Goal: Task Accomplishment & Management: Manage account settings

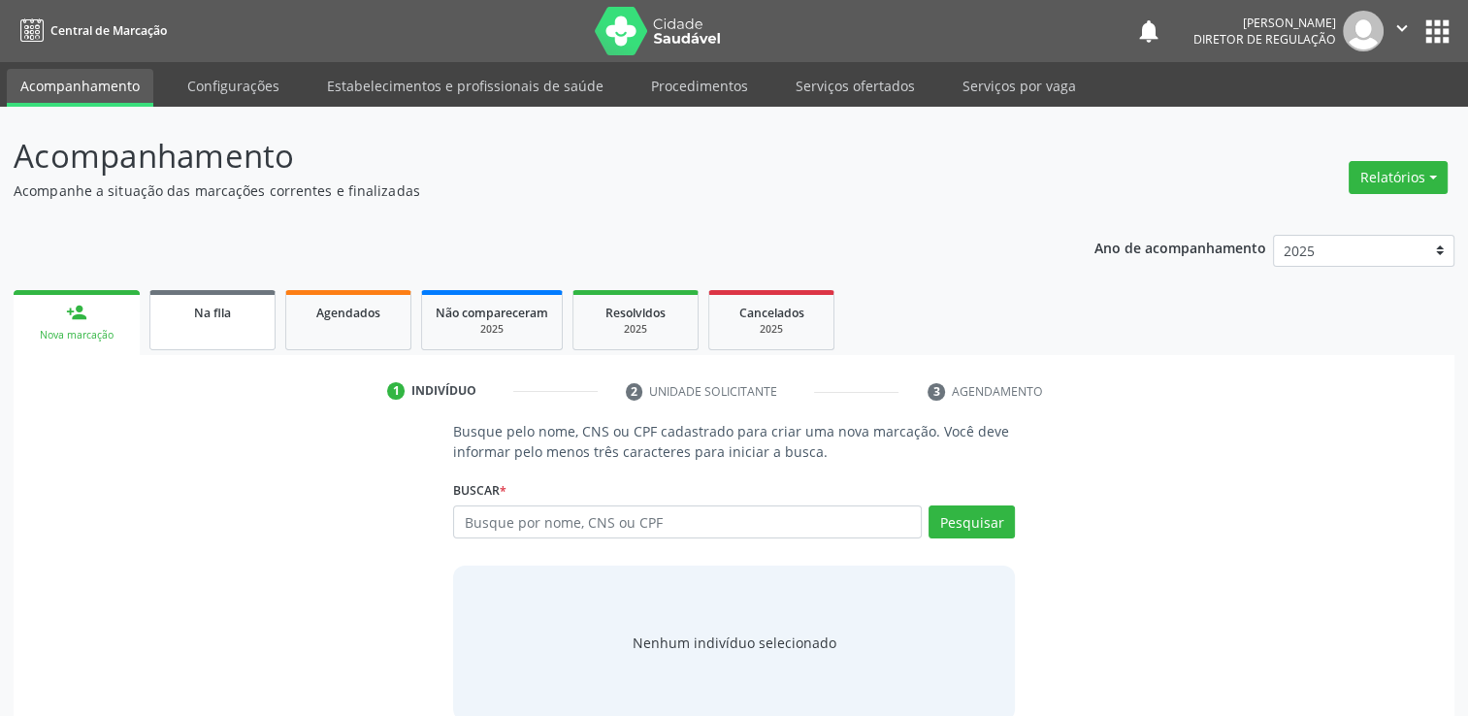
click at [210, 341] on link "Na fila" at bounding box center [212, 320] width 126 height 60
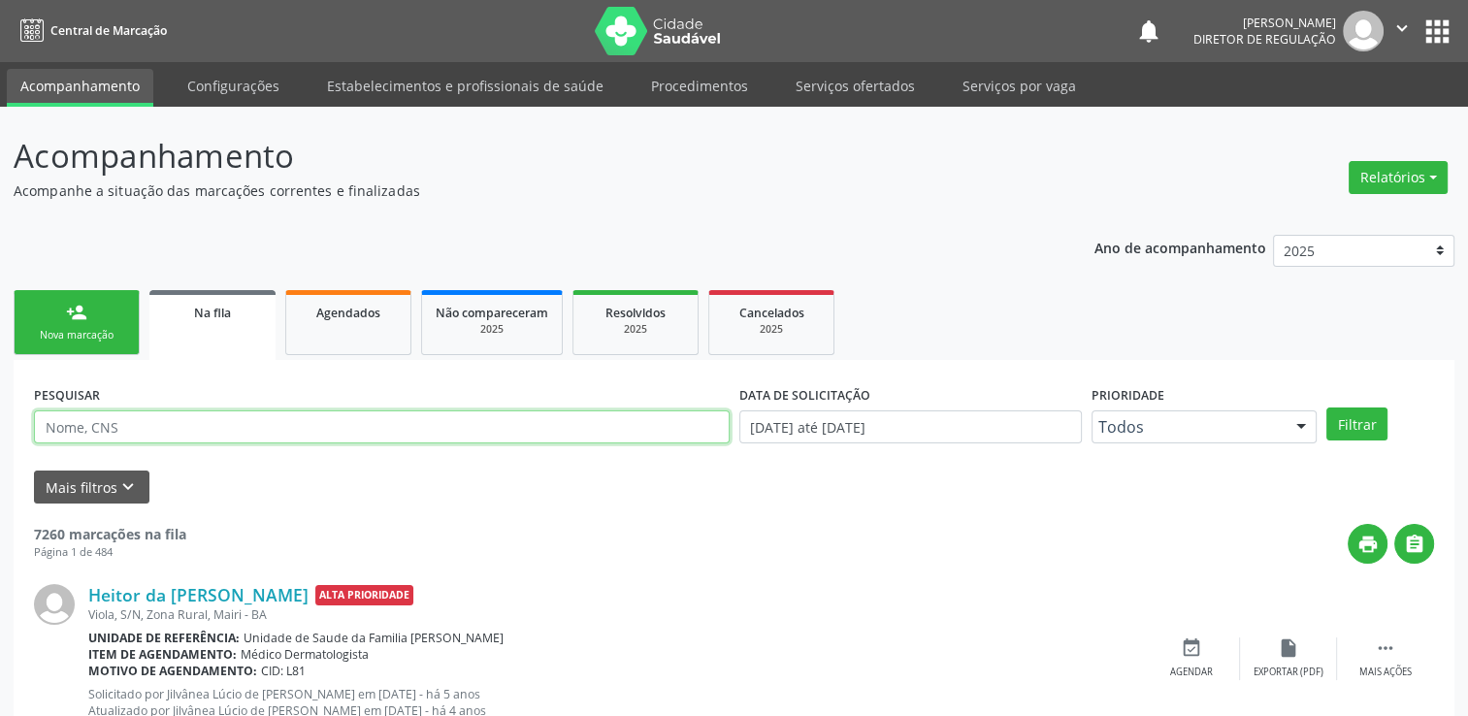
click at [162, 429] on input "text" at bounding box center [381, 426] width 695 height 33
click at [1326, 407] on button "Filtrar" at bounding box center [1356, 423] width 61 height 33
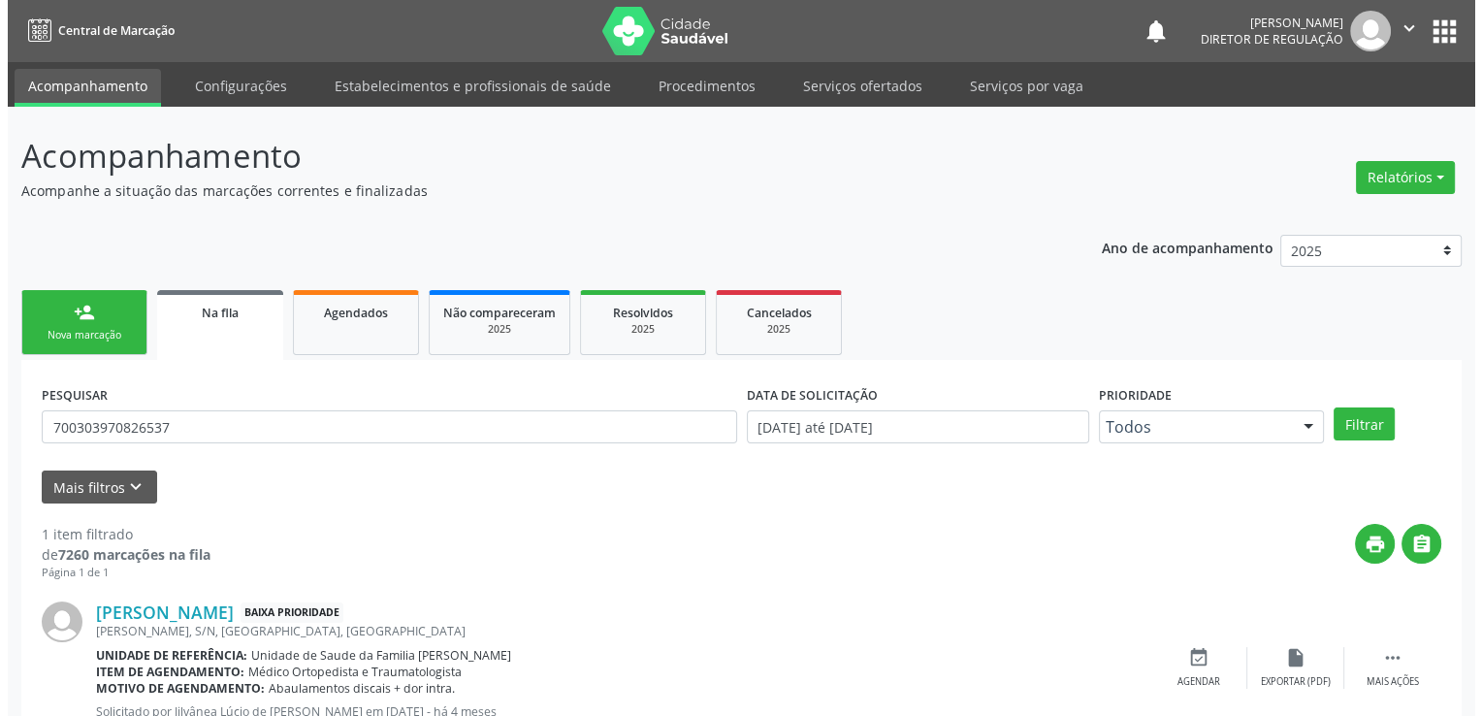
scroll to position [70, 0]
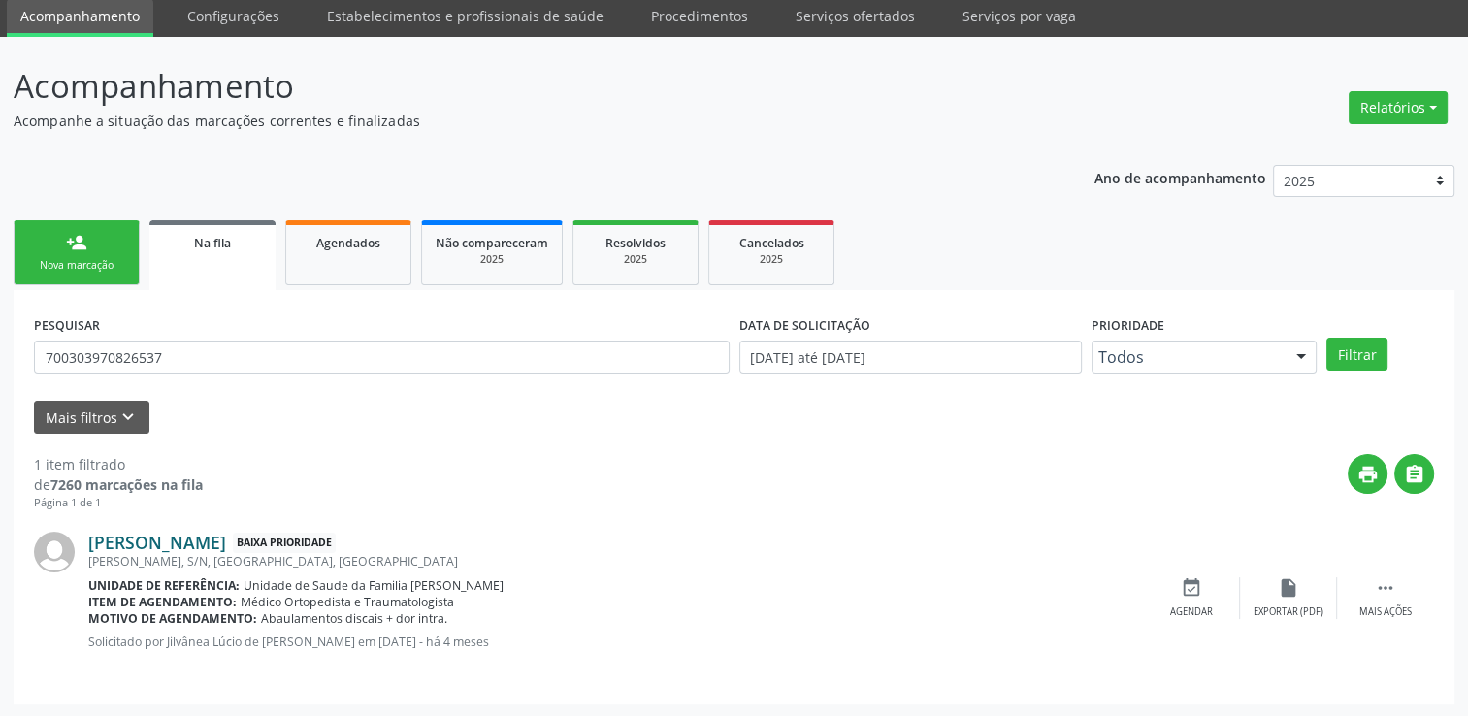
click at [210, 545] on link "[PERSON_NAME]" at bounding box center [157, 542] width 138 height 21
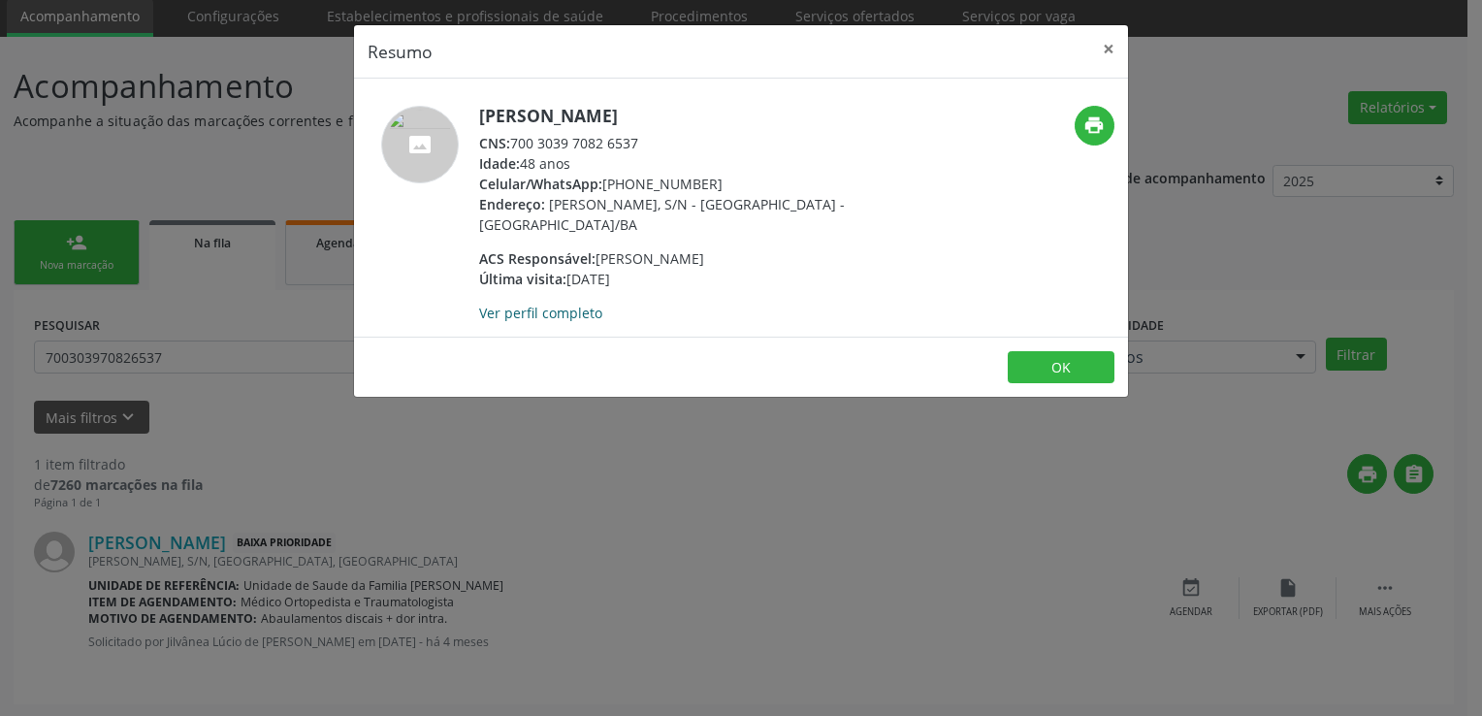
click at [566, 312] on link "Ver perfil completo" at bounding box center [540, 313] width 123 height 18
drag, startPoint x: 549, startPoint y: 531, endPoint x: 736, endPoint y: 530, distance: 187.2
click at [551, 531] on div "Resumo × [PERSON_NAME] CNS: 700 3039 7082 6537 Idade: 48 anos Celular/WhatsApp:…" at bounding box center [741, 358] width 1482 height 716
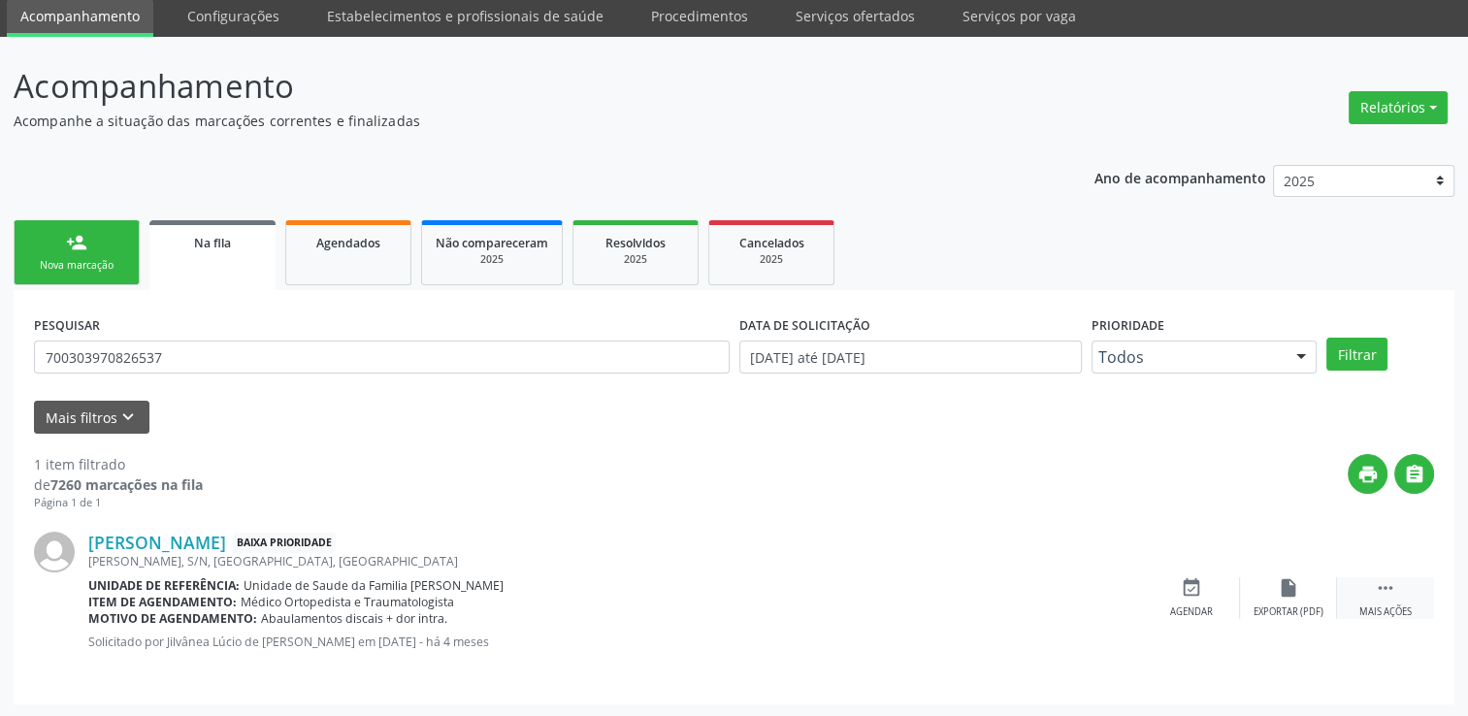
click at [1370, 584] on div " Mais ações" at bounding box center [1385, 598] width 97 height 42
click at [1182, 577] on icon "cancel" at bounding box center [1190, 587] width 21 height 21
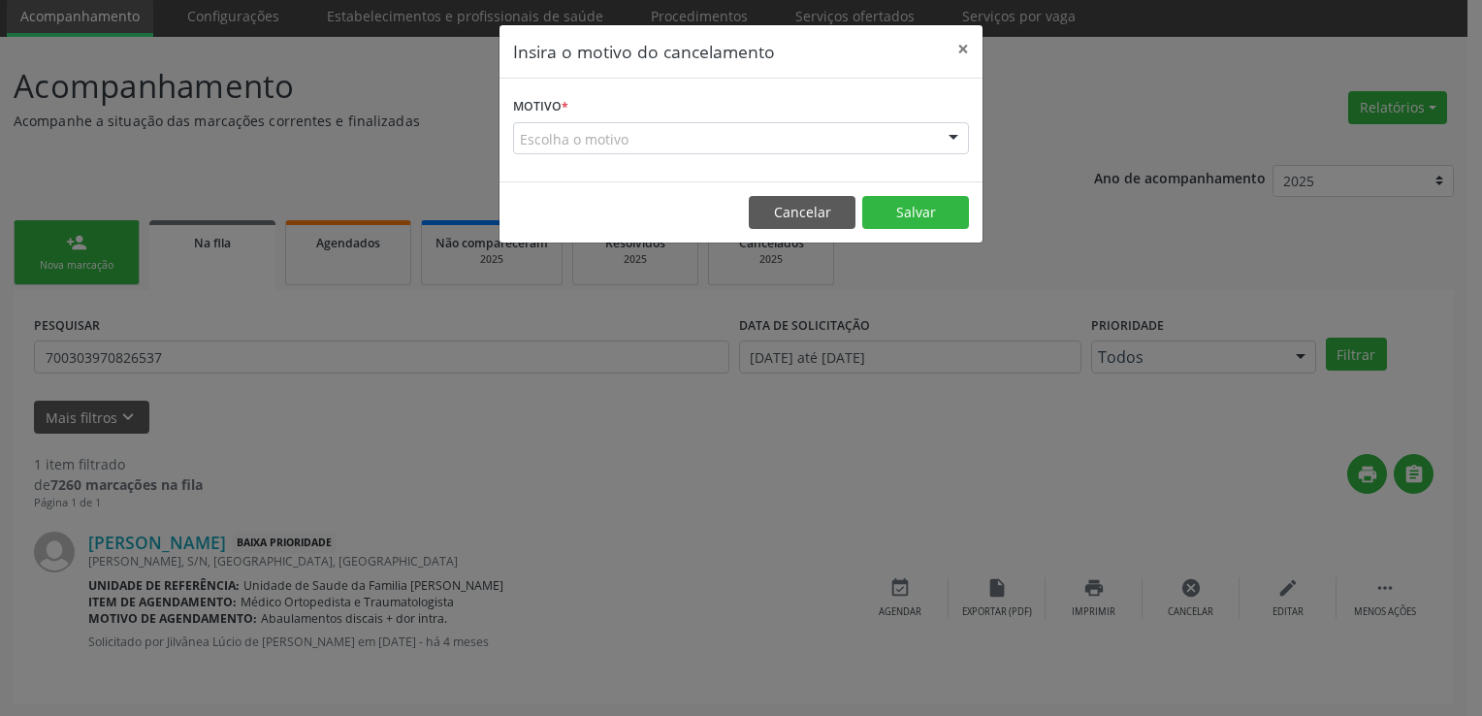
click at [620, 142] on div "Escolha o motivo" at bounding box center [741, 138] width 456 height 33
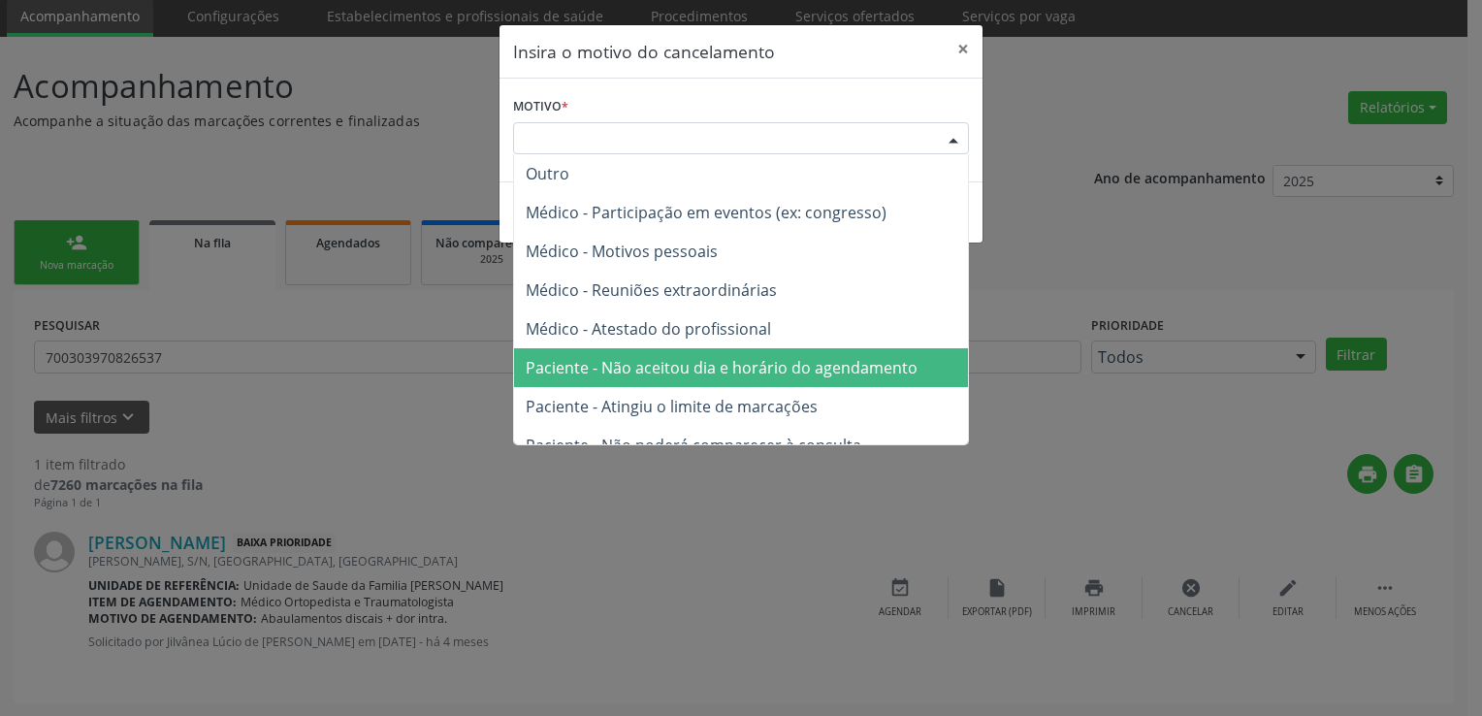
click at [671, 351] on span "Paciente - Não aceitou dia e horário do agendamento" at bounding box center [741, 367] width 454 height 39
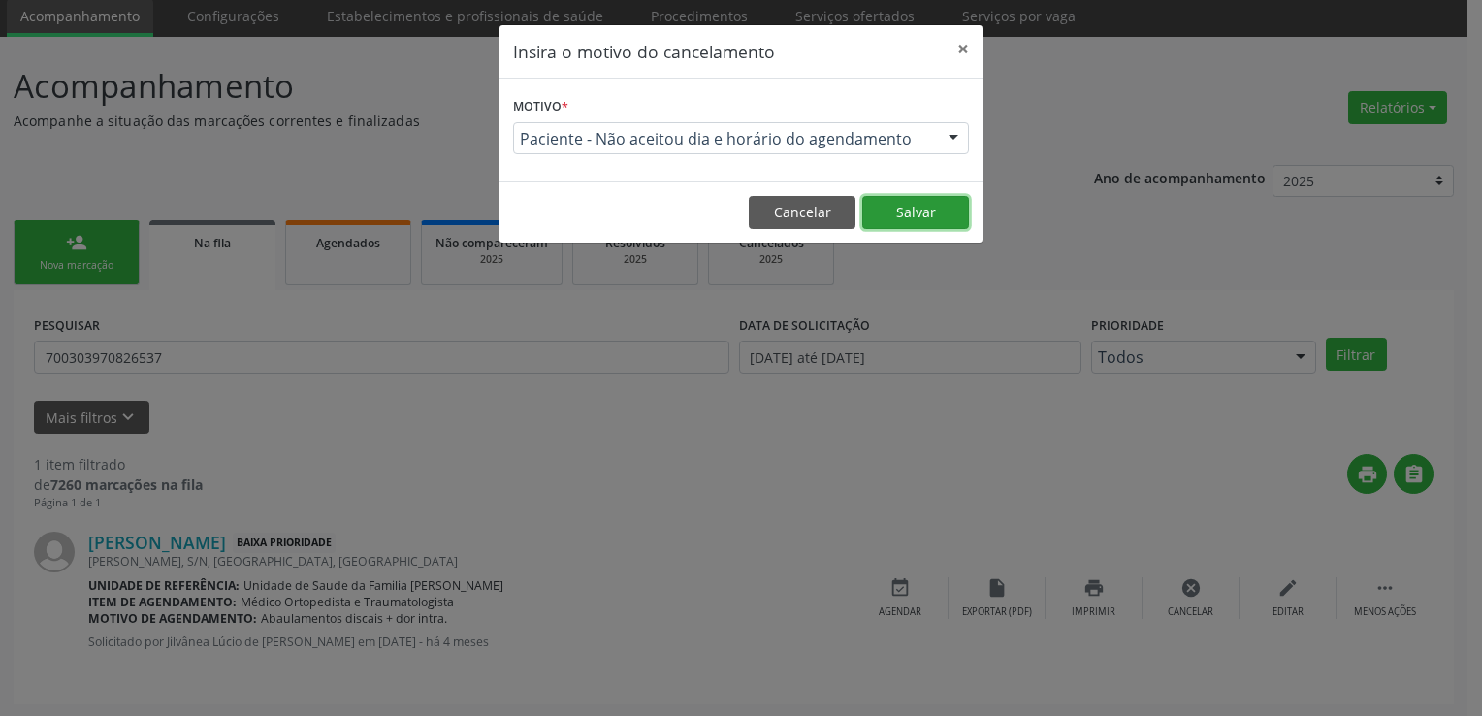
click at [929, 223] on button "Salvar" at bounding box center [915, 212] width 107 height 33
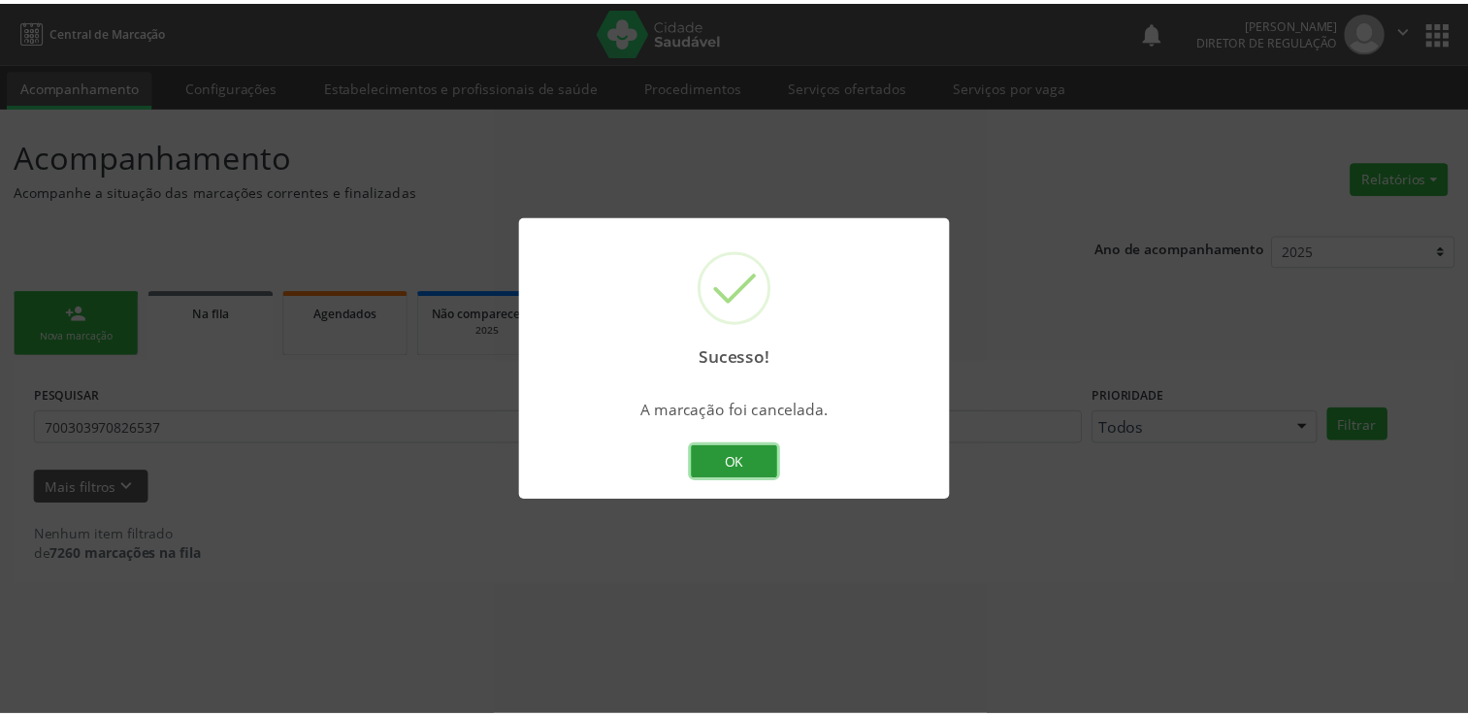
scroll to position [0, 0]
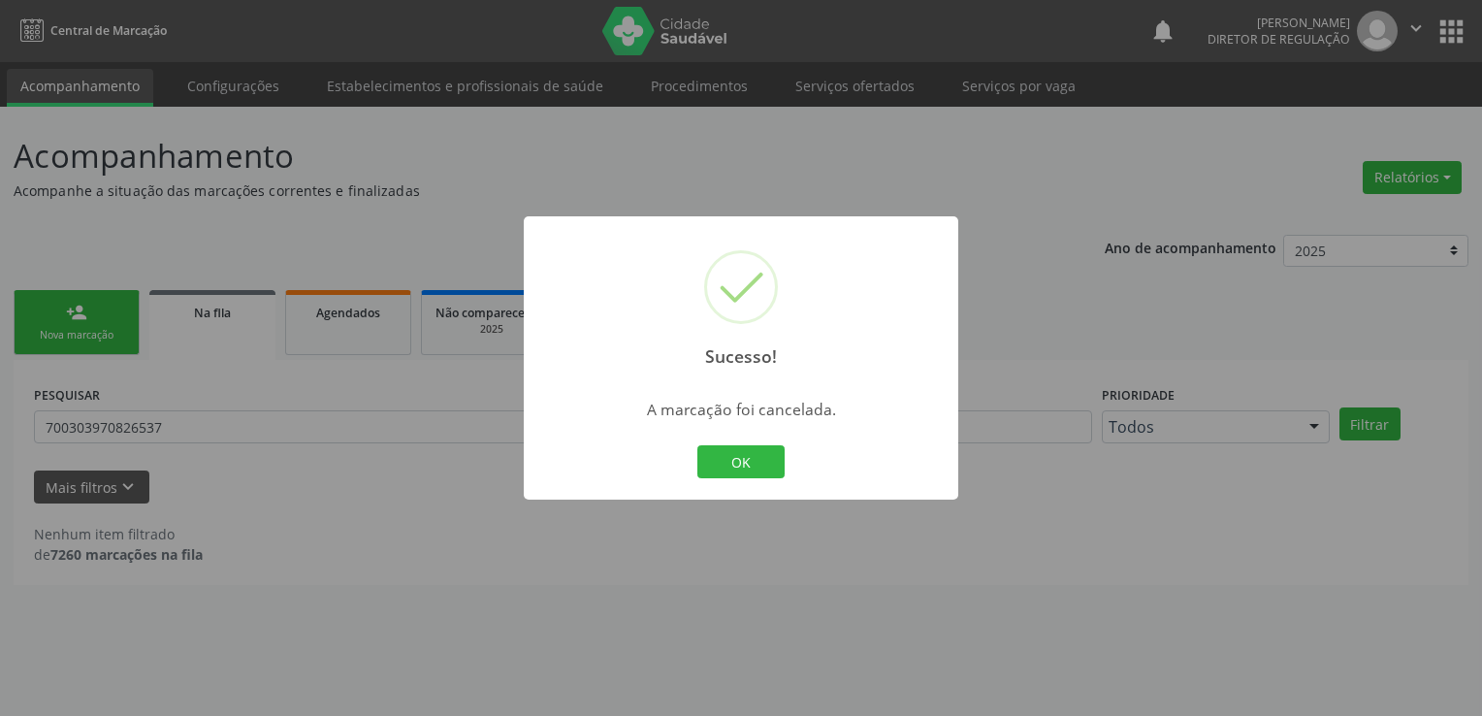
click at [430, 359] on div "Sucesso! × A marcação foi cancelada. OK Cancel" at bounding box center [741, 358] width 1482 height 716
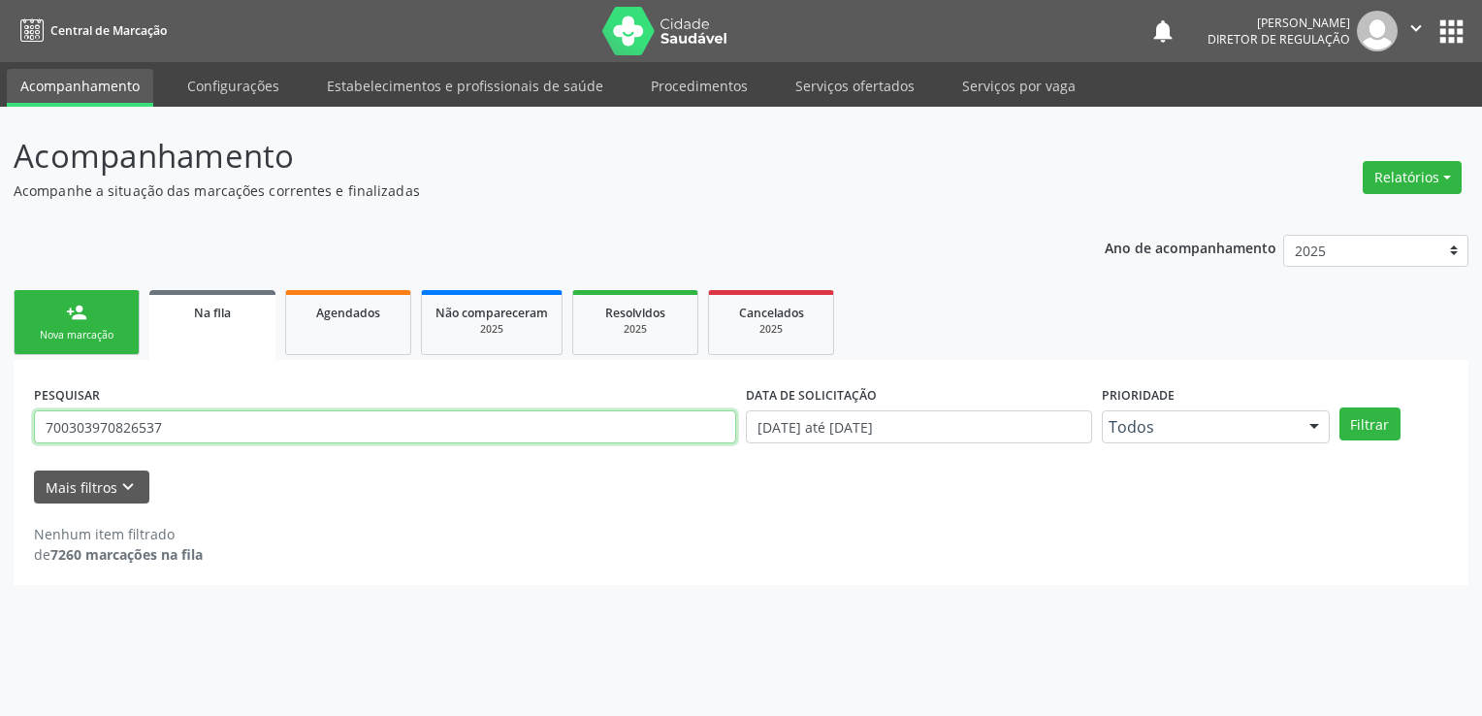
click at [410, 426] on input "700303970826537" at bounding box center [385, 426] width 702 height 33
click at [1339, 407] on button "Filtrar" at bounding box center [1369, 423] width 61 height 33
click at [255, 429] on input "[PERSON_NAME]" at bounding box center [385, 426] width 702 height 33
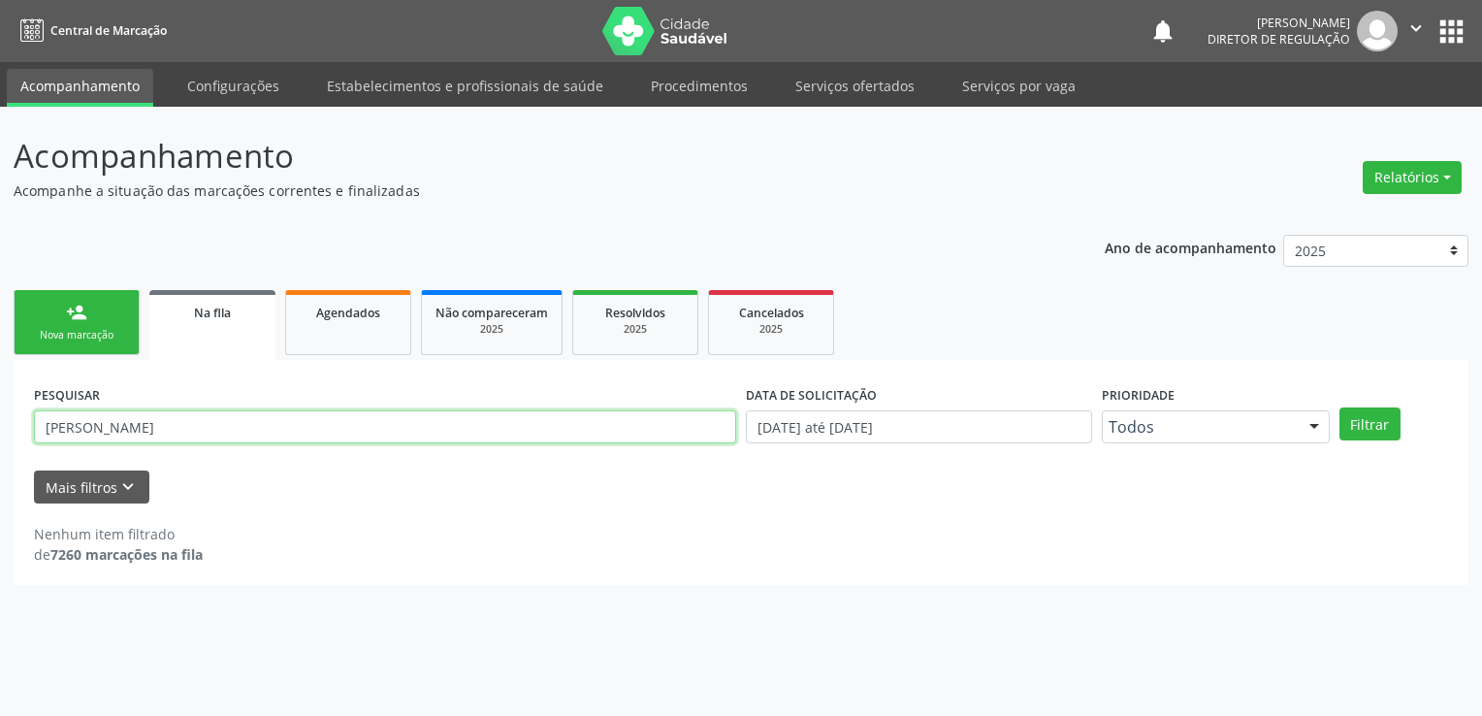
click at [255, 429] on input "[PERSON_NAME]" at bounding box center [385, 426] width 702 height 33
paste input "704609605606927"
type input "704609605606927"
click at [1339, 407] on button "Filtrar" at bounding box center [1369, 423] width 61 height 33
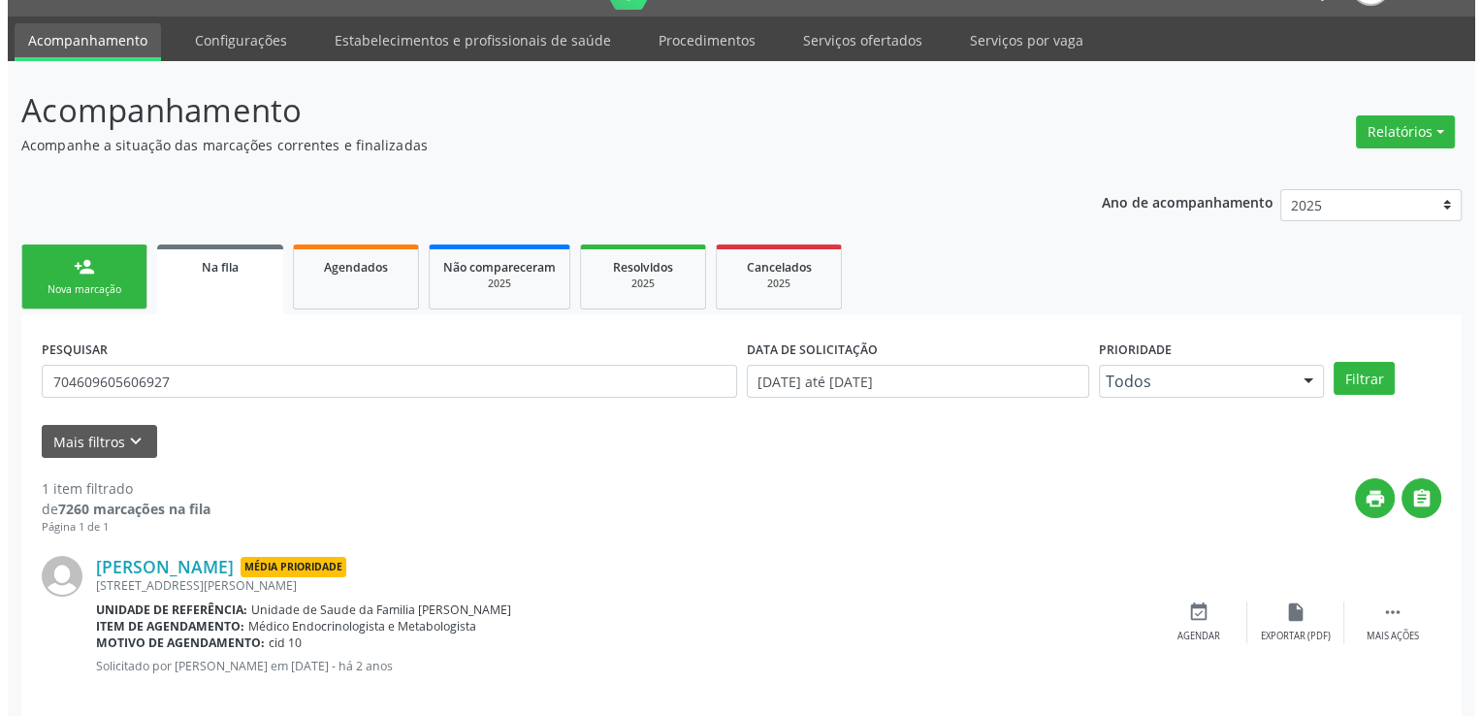
scroll to position [70, 0]
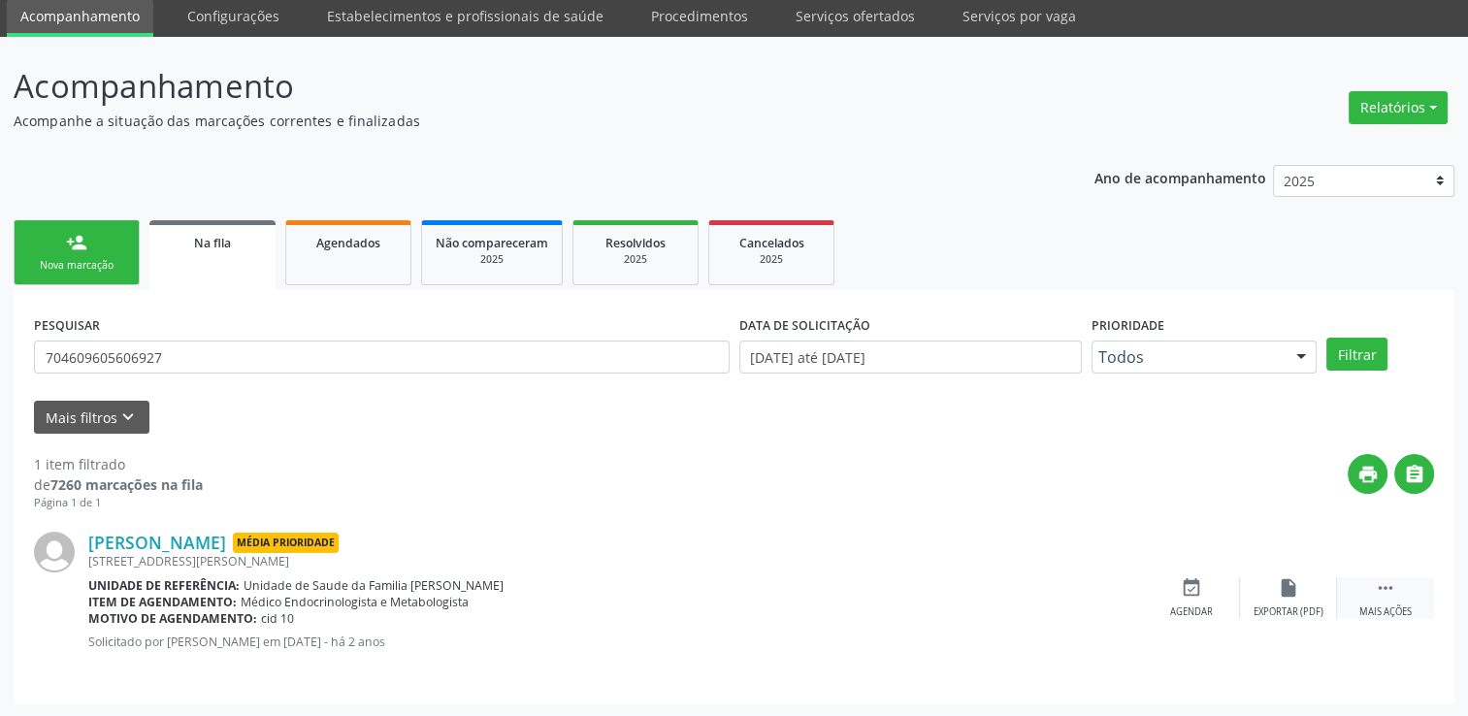
click at [1390, 589] on icon "" at bounding box center [1384, 587] width 21 height 21
click at [1191, 585] on icon "cancel" at bounding box center [1190, 587] width 21 height 21
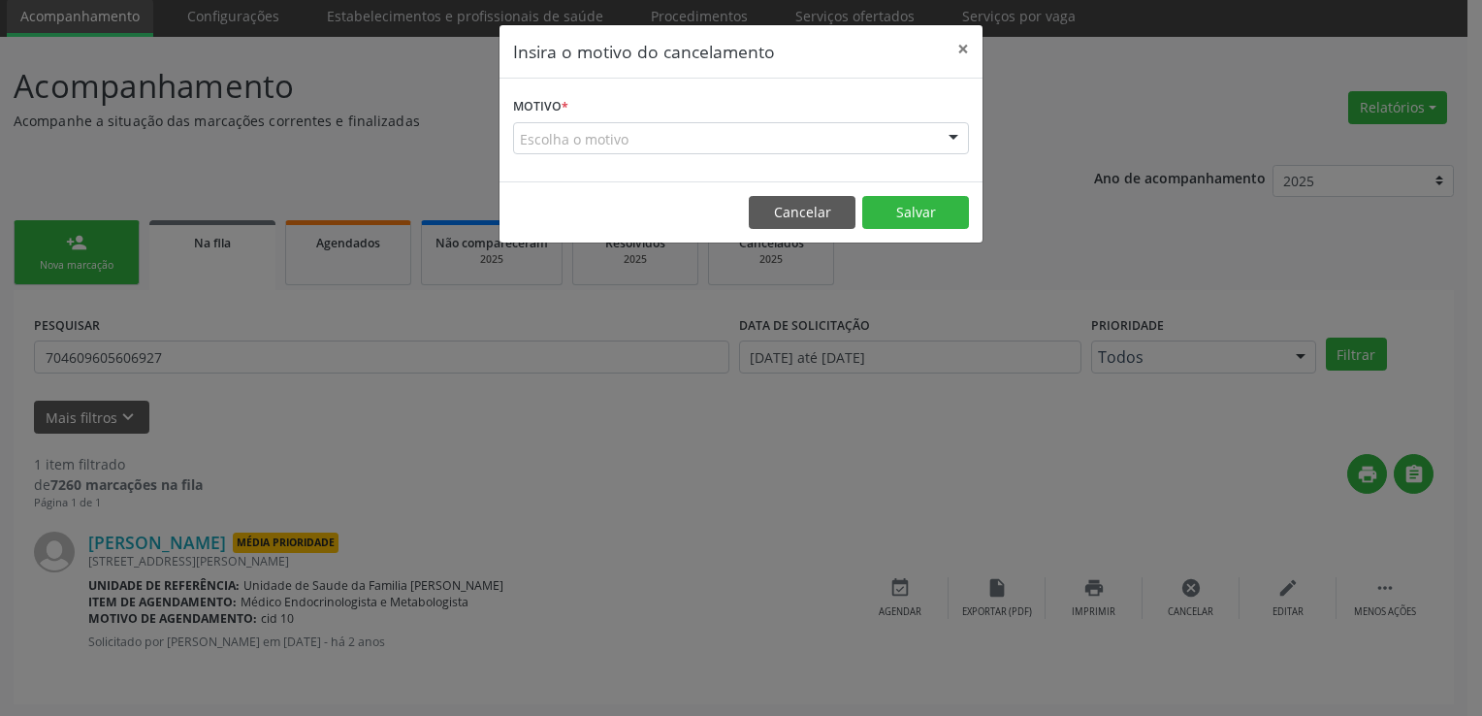
click at [559, 119] on label "Motivo *" at bounding box center [540, 107] width 55 height 30
click at [584, 152] on div "Escolha o motivo" at bounding box center [741, 138] width 456 height 33
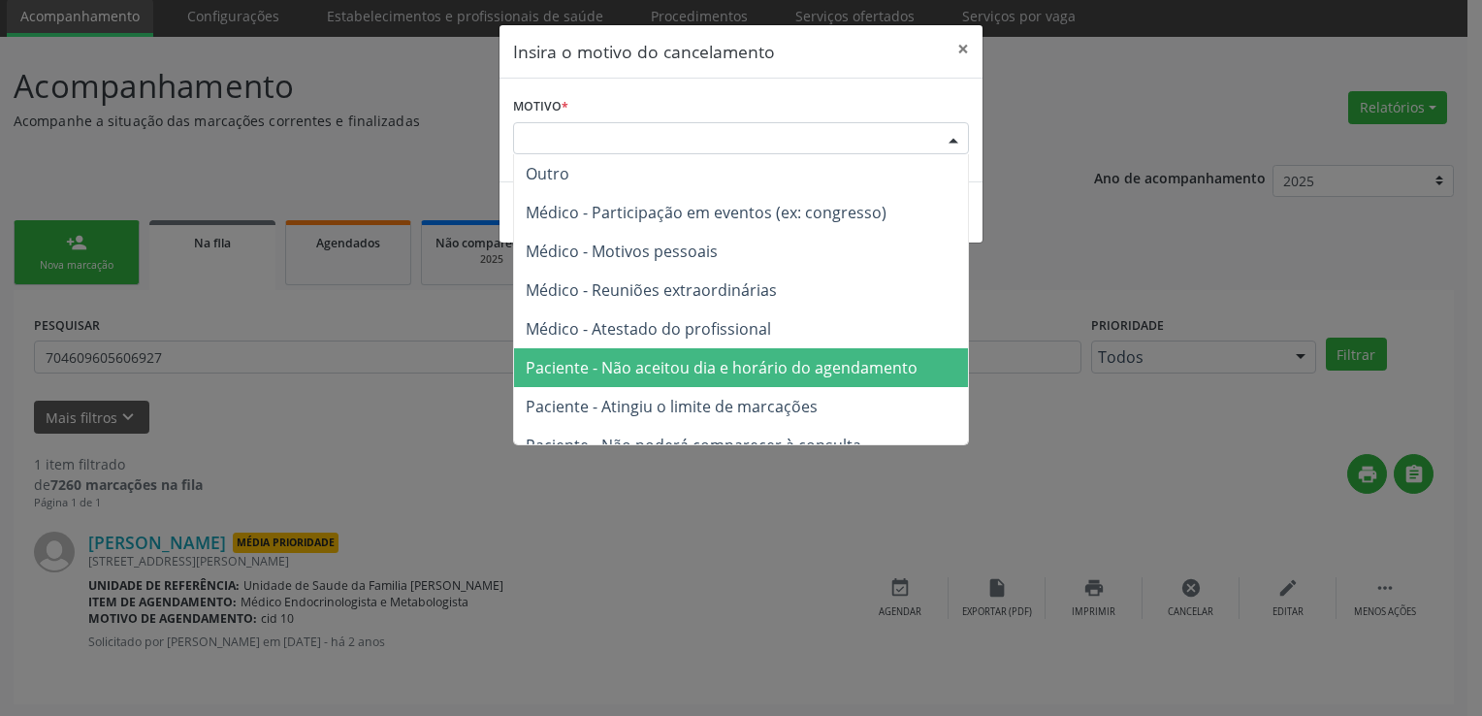
click at [606, 351] on span "Paciente - Não aceitou dia e horário do agendamento" at bounding box center [741, 367] width 454 height 39
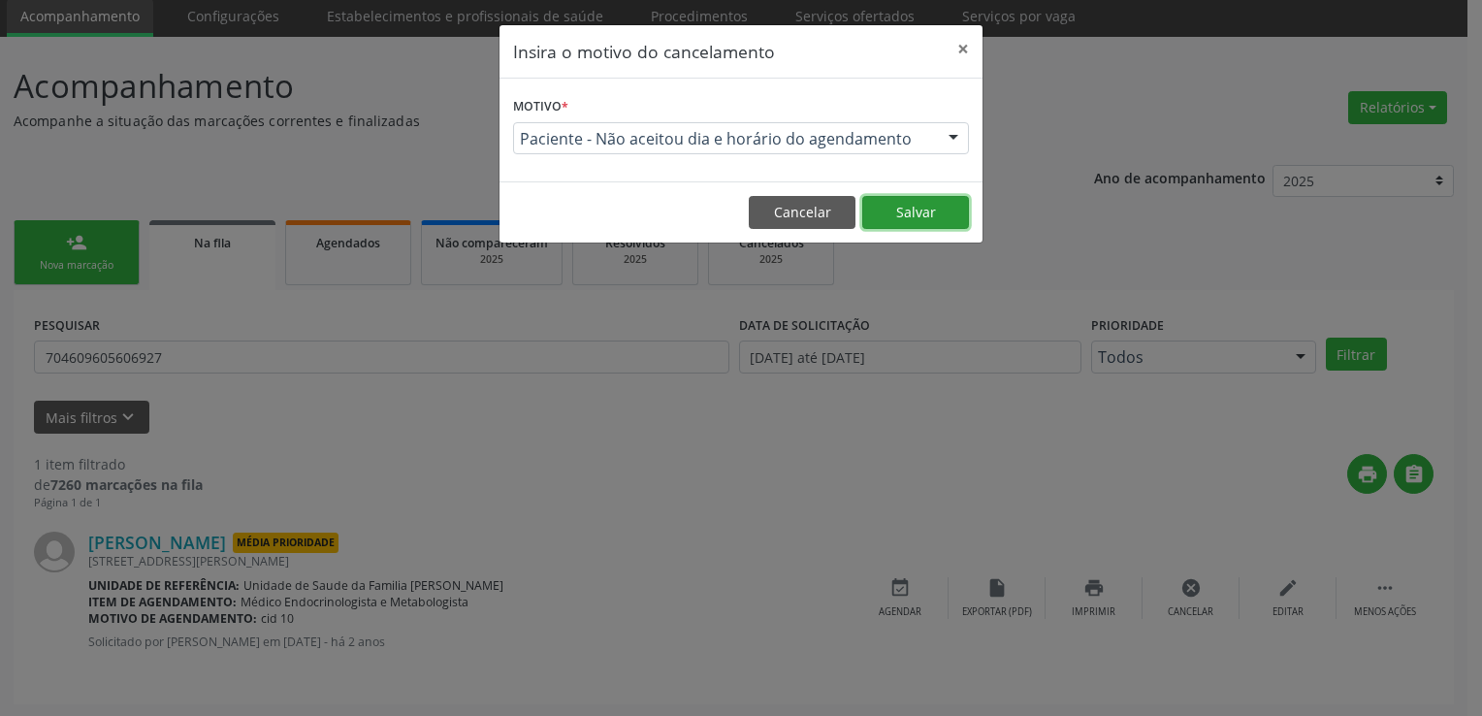
click at [962, 215] on button "Salvar" at bounding box center [915, 212] width 107 height 33
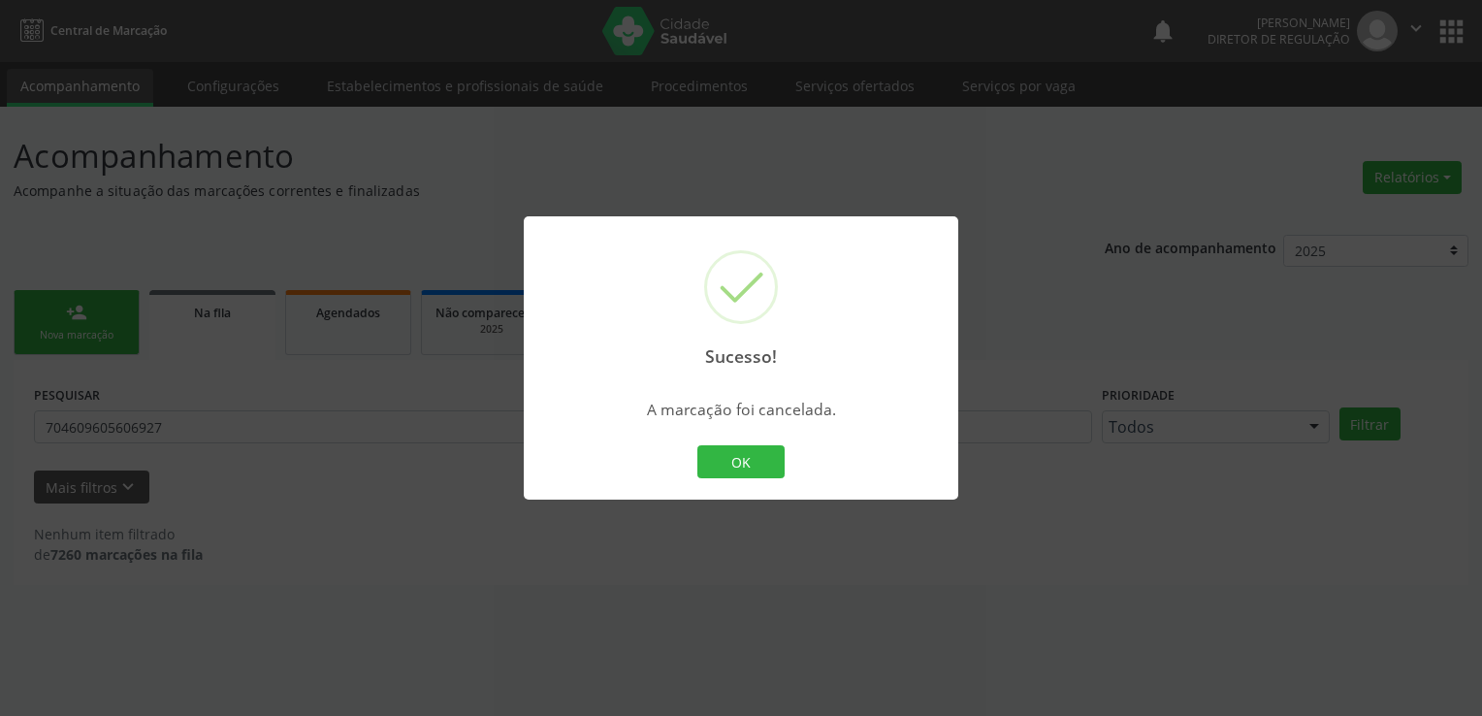
scroll to position [0, 0]
